Goal: Task Accomplishment & Management: Use online tool/utility

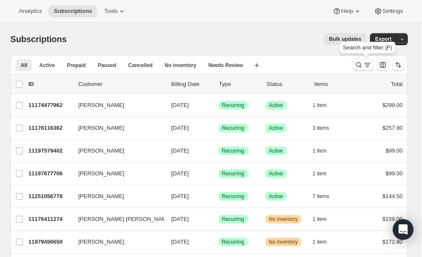
click at [362, 66] on icon "Search and filter results" at bounding box center [358, 65] width 9 height 9
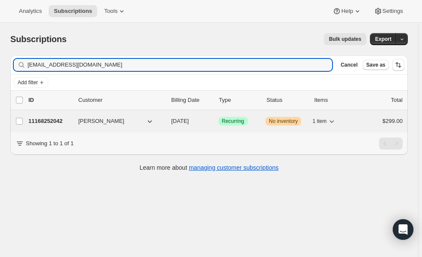
type input "up2tl@yahoo.com"
click at [48, 120] on p "11168252042" at bounding box center [49, 121] width 43 height 9
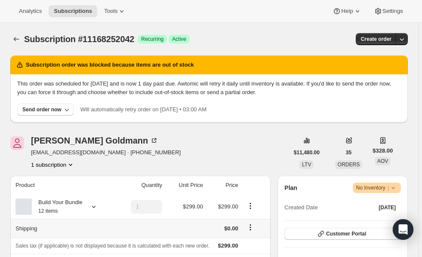
click at [166, 152] on div "Tami Goldmann up2tl@yahoo.com · +19206941448 1 subscription" at bounding box center [149, 152] width 278 height 33
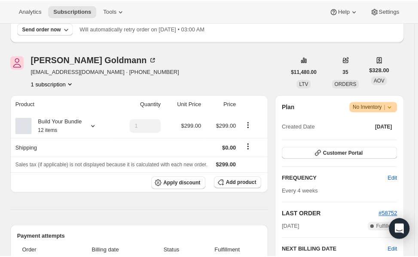
scroll to position [83, 0]
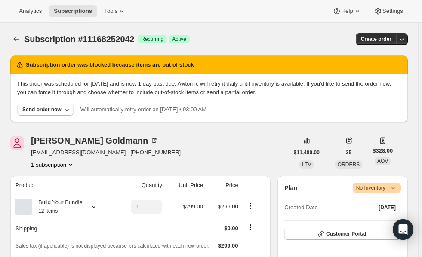
click at [70, 165] on icon "Product actions" at bounding box center [70, 165] width 3 height 2
click at [95, 207] on icon at bounding box center [93, 206] width 9 height 9
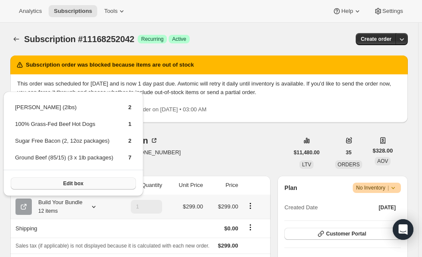
click at [87, 181] on button "Edit box" at bounding box center [73, 183] width 125 height 12
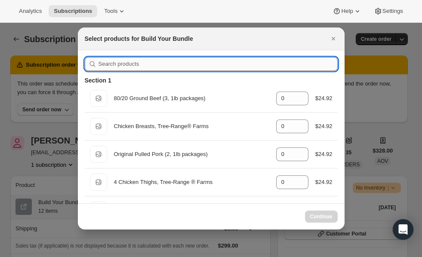
click at [237, 63] on input ":r2j:" at bounding box center [217, 64] width 239 height 14
type input "1"
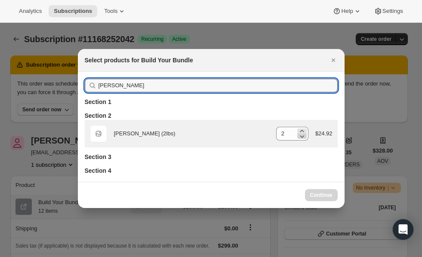
type input "[PERSON_NAME]"
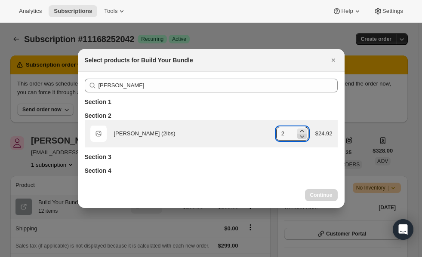
click at [301, 138] on icon ":r2j:" at bounding box center [301, 136] width 9 height 9
click at [301, 136] on icon ":r2j:" at bounding box center [302, 136] width 4 height 3
click at [303, 130] on icon ":r2j:" at bounding box center [302, 131] width 4 height 2
type input "2"
select select "gid://shopify/ProductVariant/45616736206986"
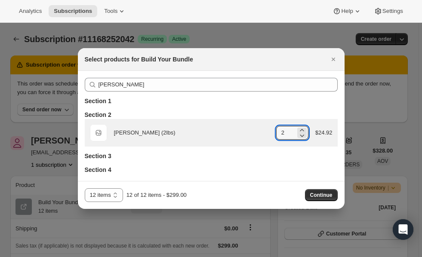
click at [303, 141] on div "Default Title [PERSON_NAME] (2lbs) gid://shopify/ProductVariant/43041952071818 …" at bounding box center [211, 132] width 242 height 17
click at [297, 134] on div ":r2j:" at bounding box center [301, 135] width 9 height 5
click at [304, 129] on icon ":r2j:" at bounding box center [301, 130] width 9 height 9
type input "1"
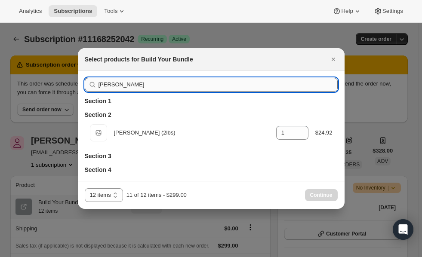
click at [236, 81] on input "[PERSON_NAME]" at bounding box center [217, 85] width 239 height 14
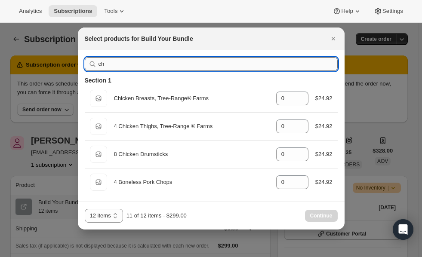
type input "c"
type input "0"
type input "t"
type input "1"
type input "0"
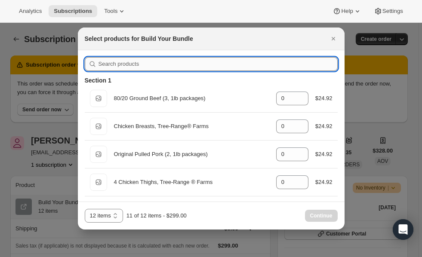
type input "1"
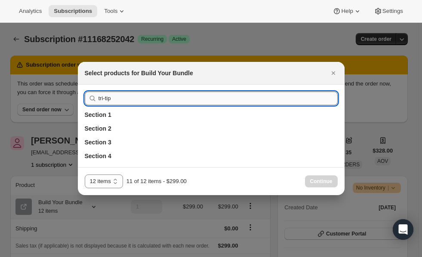
type input "tri-tip"
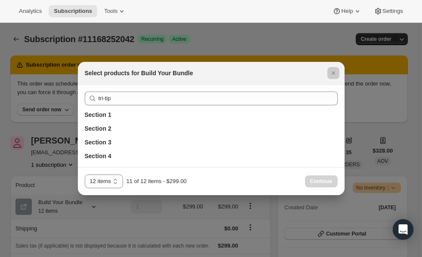
click at [205, 223] on div at bounding box center [211, 128] width 422 height 257
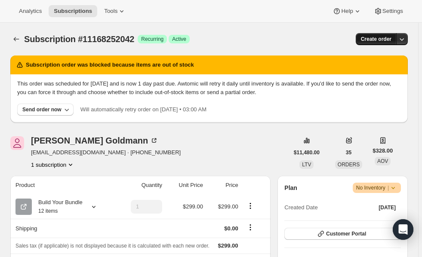
click at [379, 37] on span "Create order" at bounding box center [376, 39] width 31 height 7
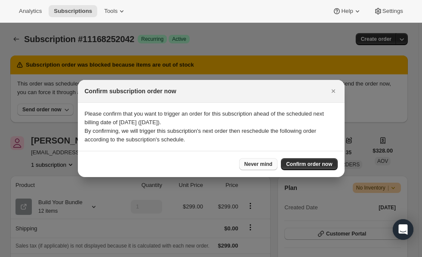
click at [248, 167] on span "Never mind" at bounding box center [258, 164] width 28 height 7
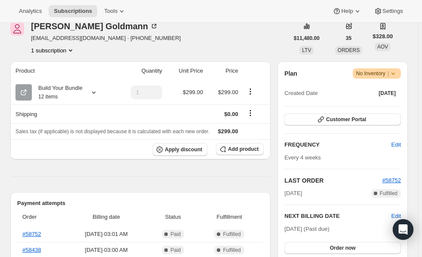
scroll to position [115, 0]
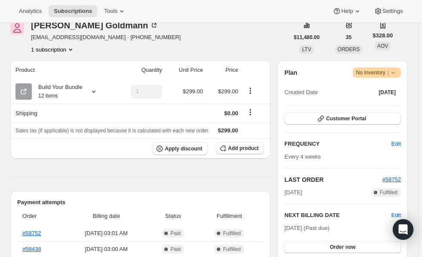
click at [328, 80] on div "Plan Warning No Inventory | Created Date [DATE]" at bounding box center [342, 82] width 116 height 31
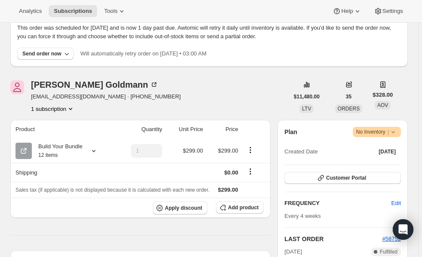
scroll to position [0, 0]
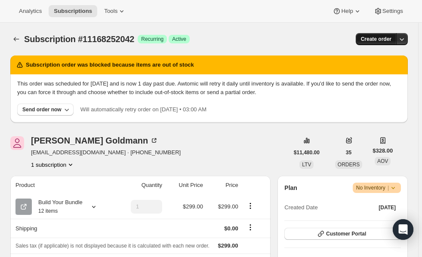
click at [375, 40] on span "Create order" at bounding box center [376, 39] width 31 height 7
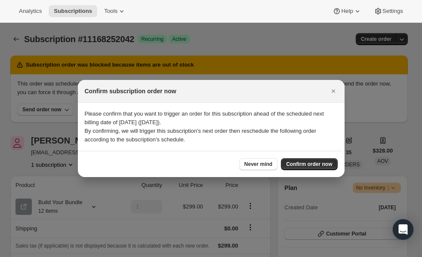
click at [249, 8] on div "Analytics Subscriptions Tools Help Settings" at bounding box center [211, 11] width 422 height 23
click at [333, 93] on icon "Close" at bounding box center [333, 91] width 9 height 9
